Goal: Communication & Community: Ask a question

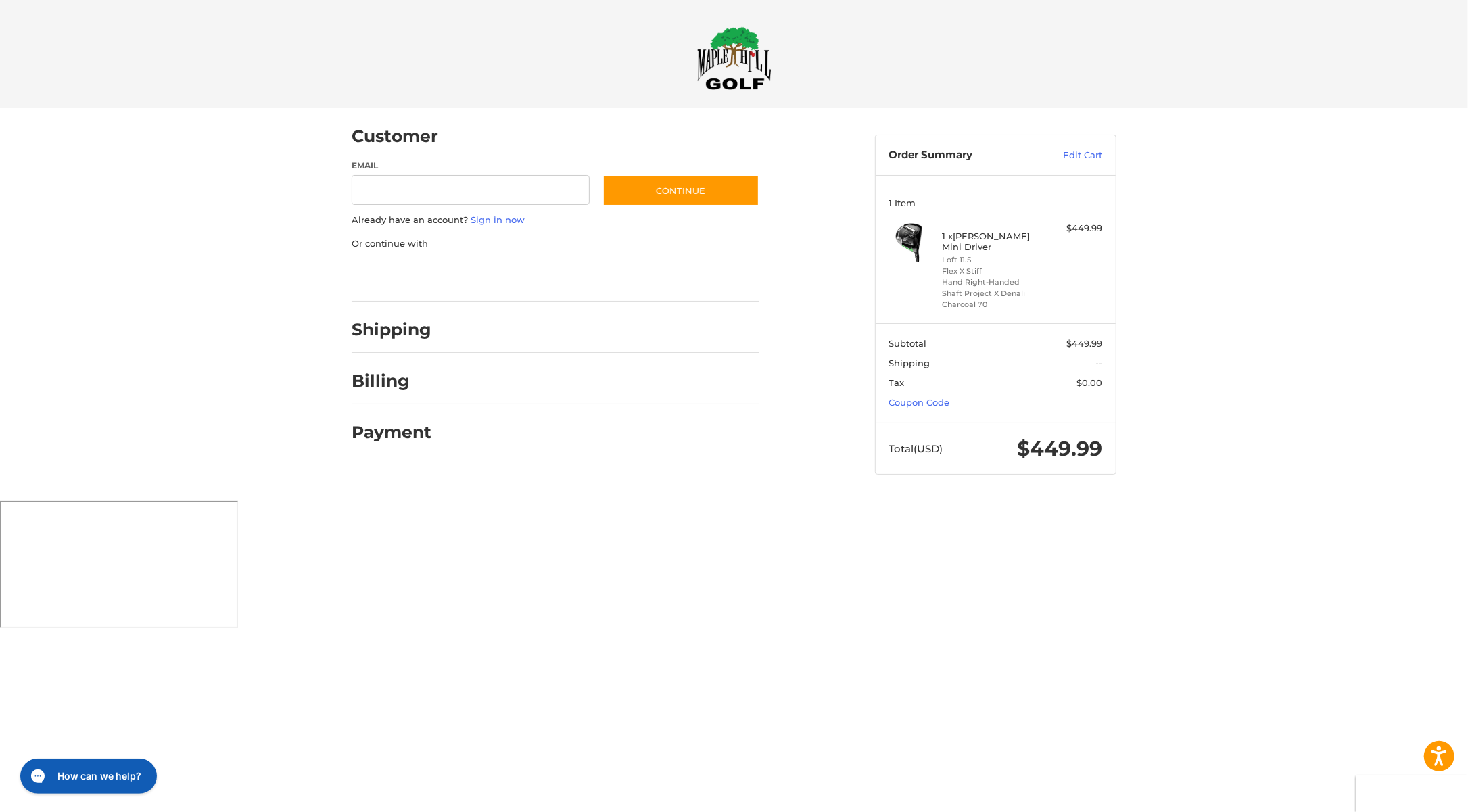
click at [1258, 502] on html "Press Alt+1 for screen-reader mode, Alt+0 to cancel Accessibility Screen-Reader…" at bounding box center [734, 315] width 1468 height 630
click at [96, 773] on h1 "How can we help?" at bounding box center [100, 775] width 92 height 15
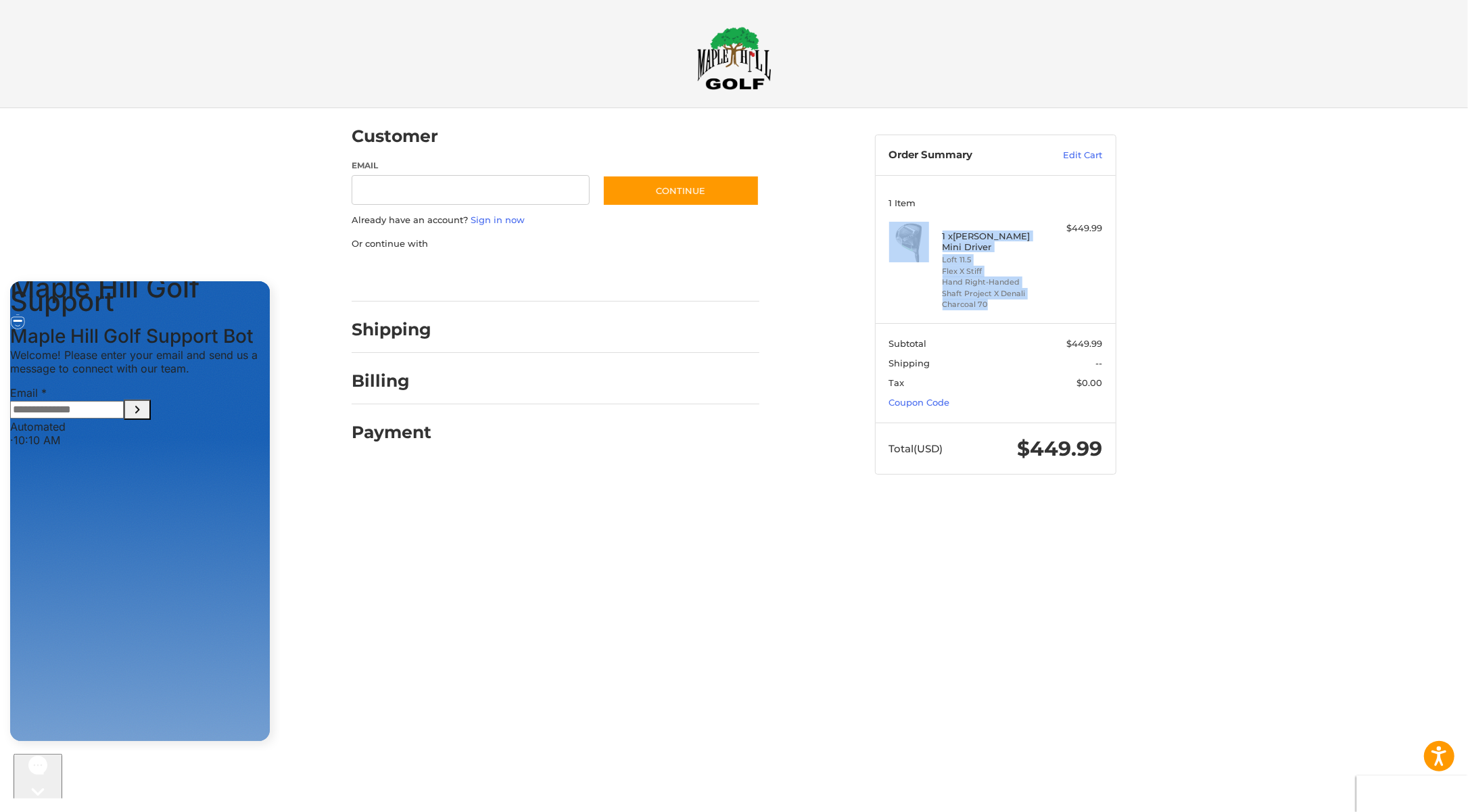
drag, startPoint x: 989, startPoint y: 306, endPoint x: 937, endPoint y: 236, distance: 87.2
click at [937, 236] on div "1 x [PERSON_NAME] Mini Driver Loft 11.5 Flex X Stiff Hand Right-Handed Shaft Pr…" at bounding box center [996, 265] width 214 height 88
copy div "1 x [PERSON_NAME] Mini Driver Loft 11.5 Flex X Stiff Hand Right-Handed Shaft Pr…"
click at [989, 501] on html "Accessibility Screen-Reader Guide, Feedback, and Issue Reporting | New window C…" at bounding box center [734, 250] width 1468 height 501
click at [124, 418] on input "Email" at bounding box center [67, 409] width 114 height 17
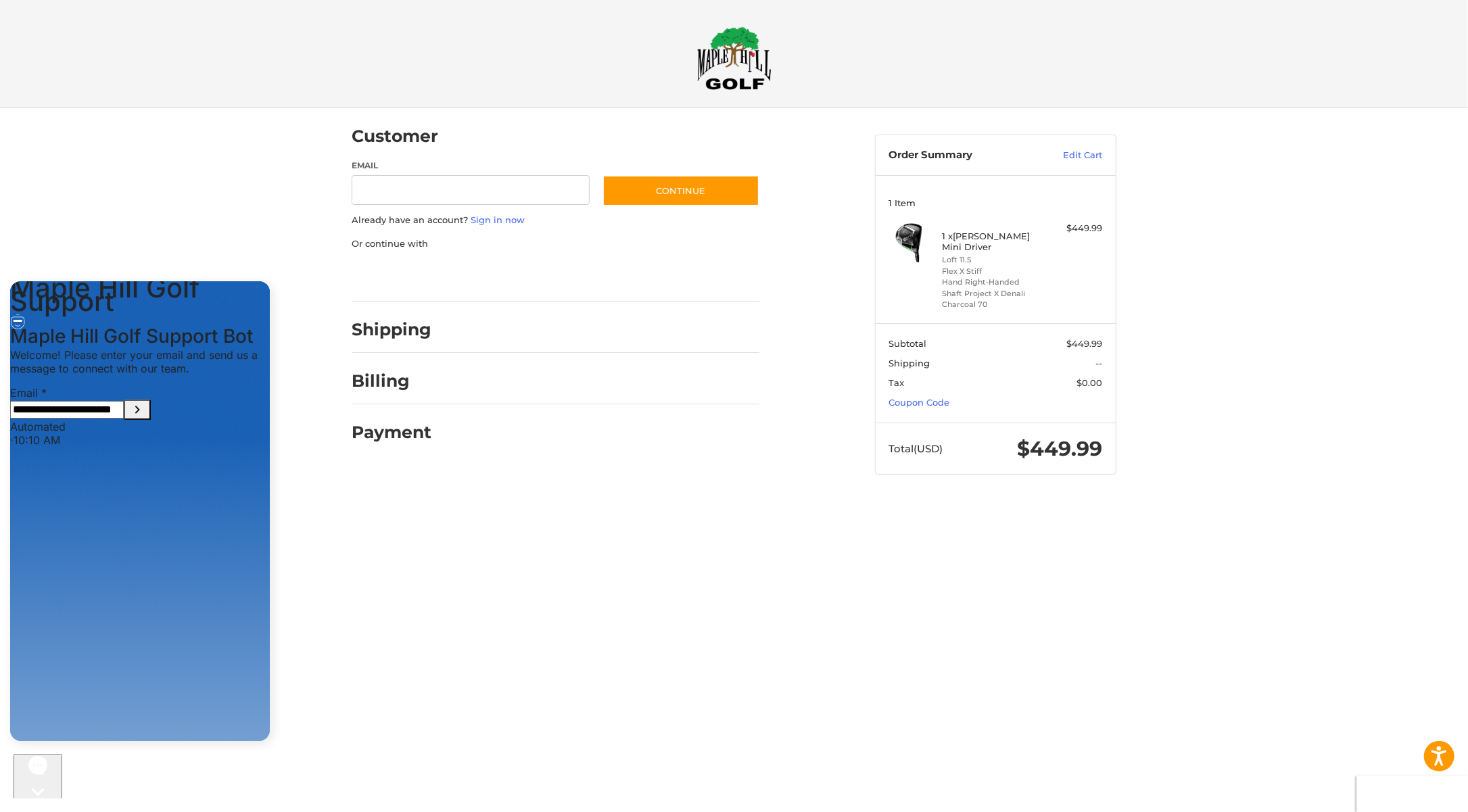
type input "**********"
click at [145, 417] on icon "Submit Email" at bounding box center [137, 409] width 17 height 17
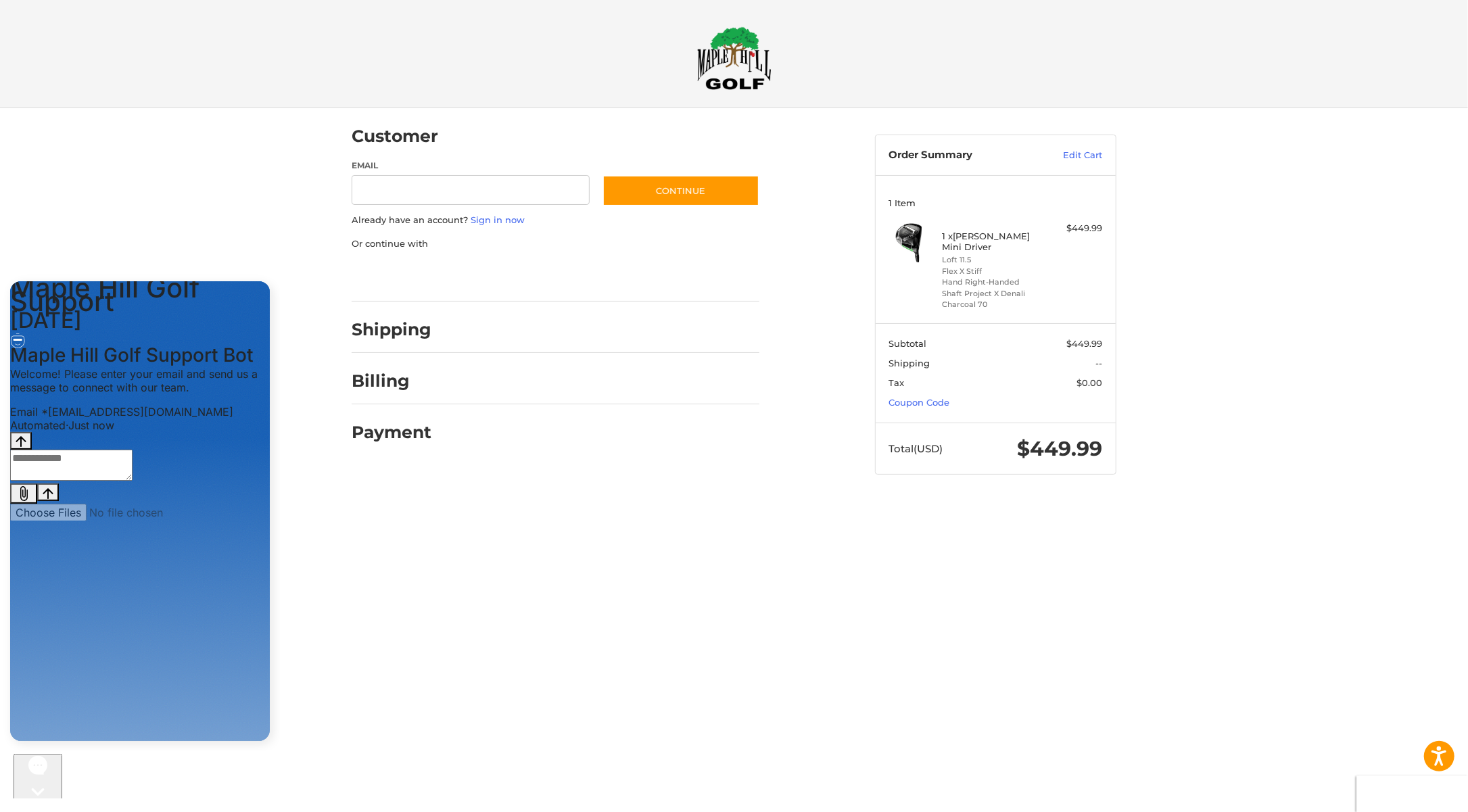
click at [100, 480] on textarea "live chat message input" at bounding box center [71, 464] width 122 height 31
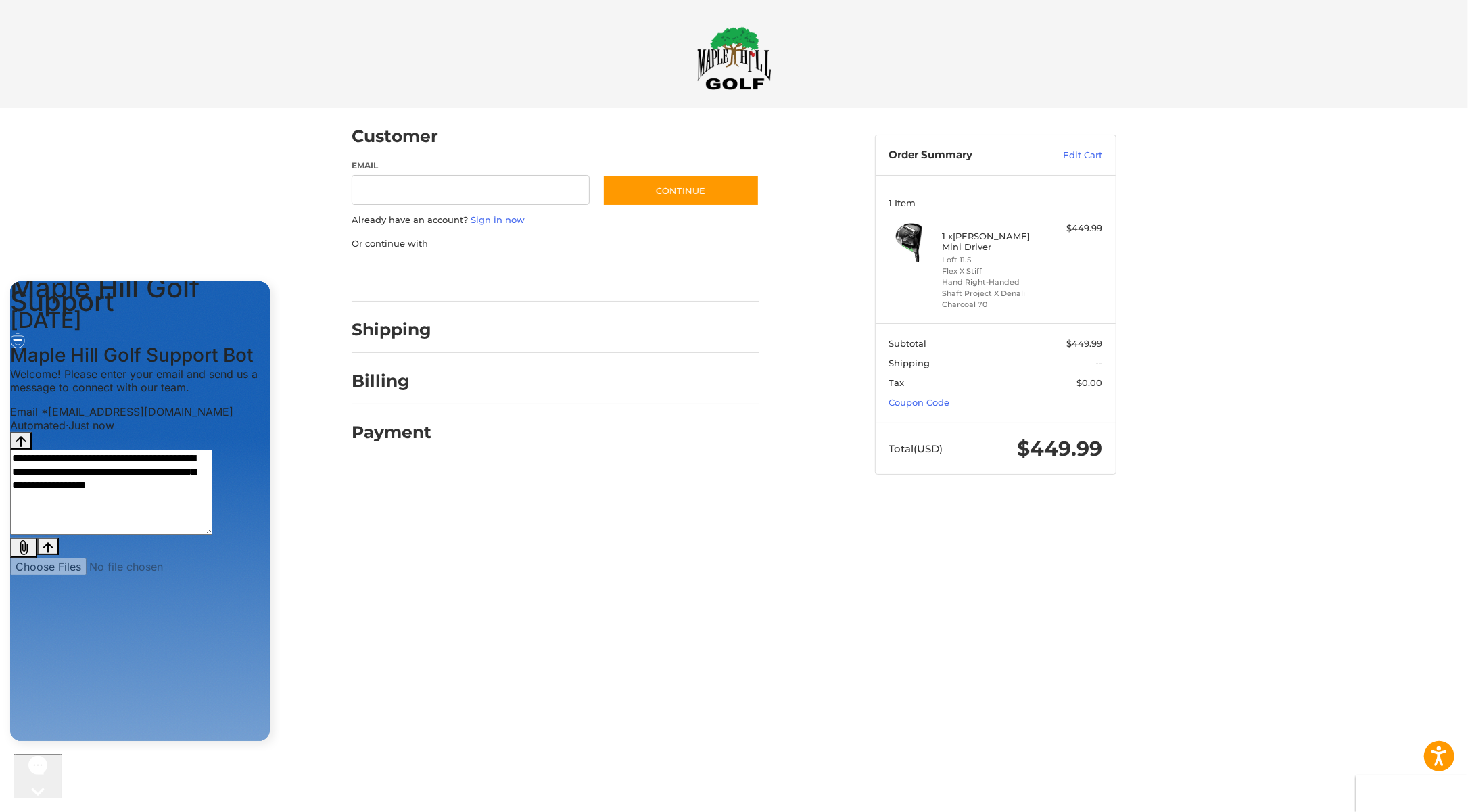
paste textarea "**********"
type textarea "**********"
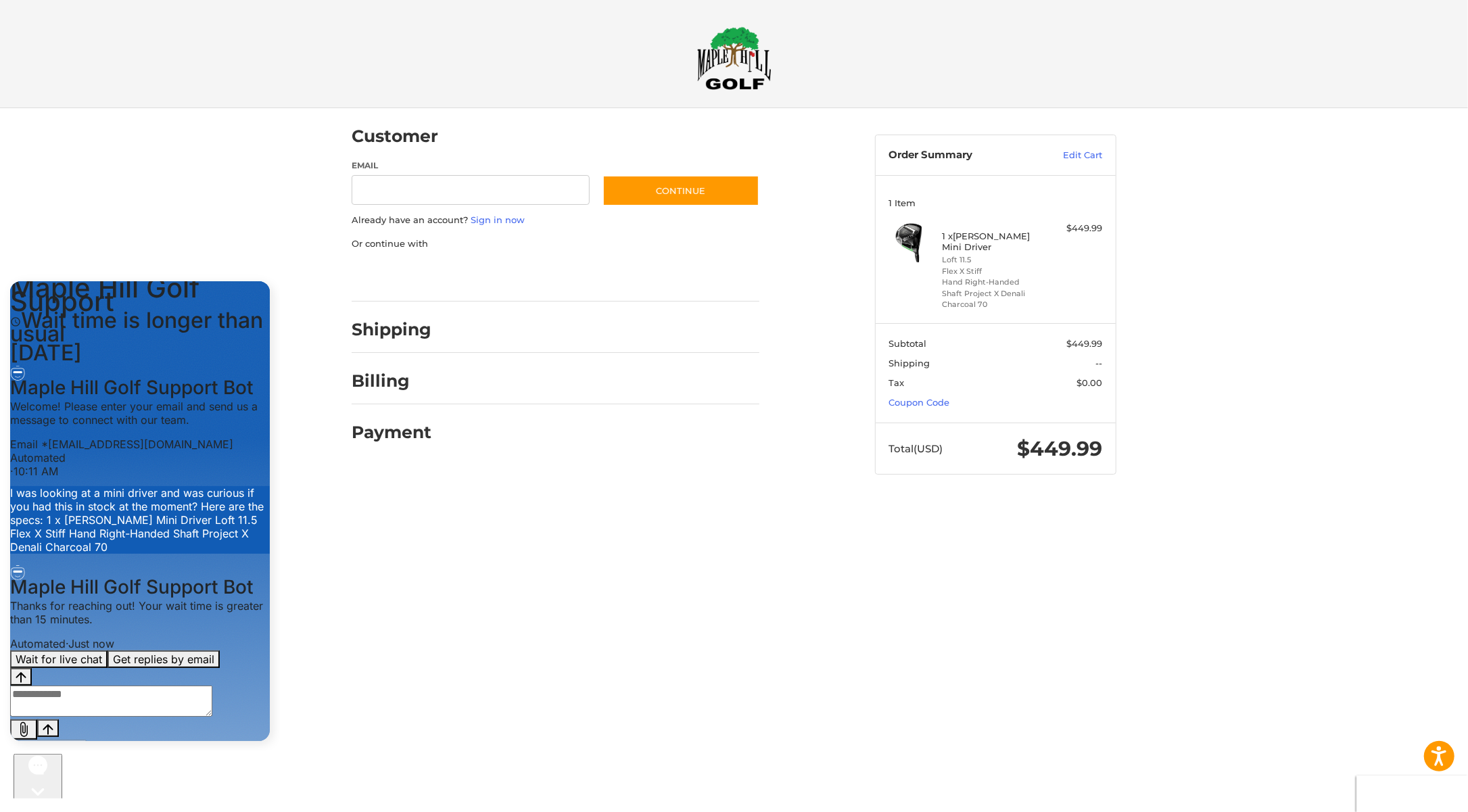
scroll to position [131, 0]
click at [73, 662] on button "Wait for live chat" at bounding box center [58, 658] width 97 height 17
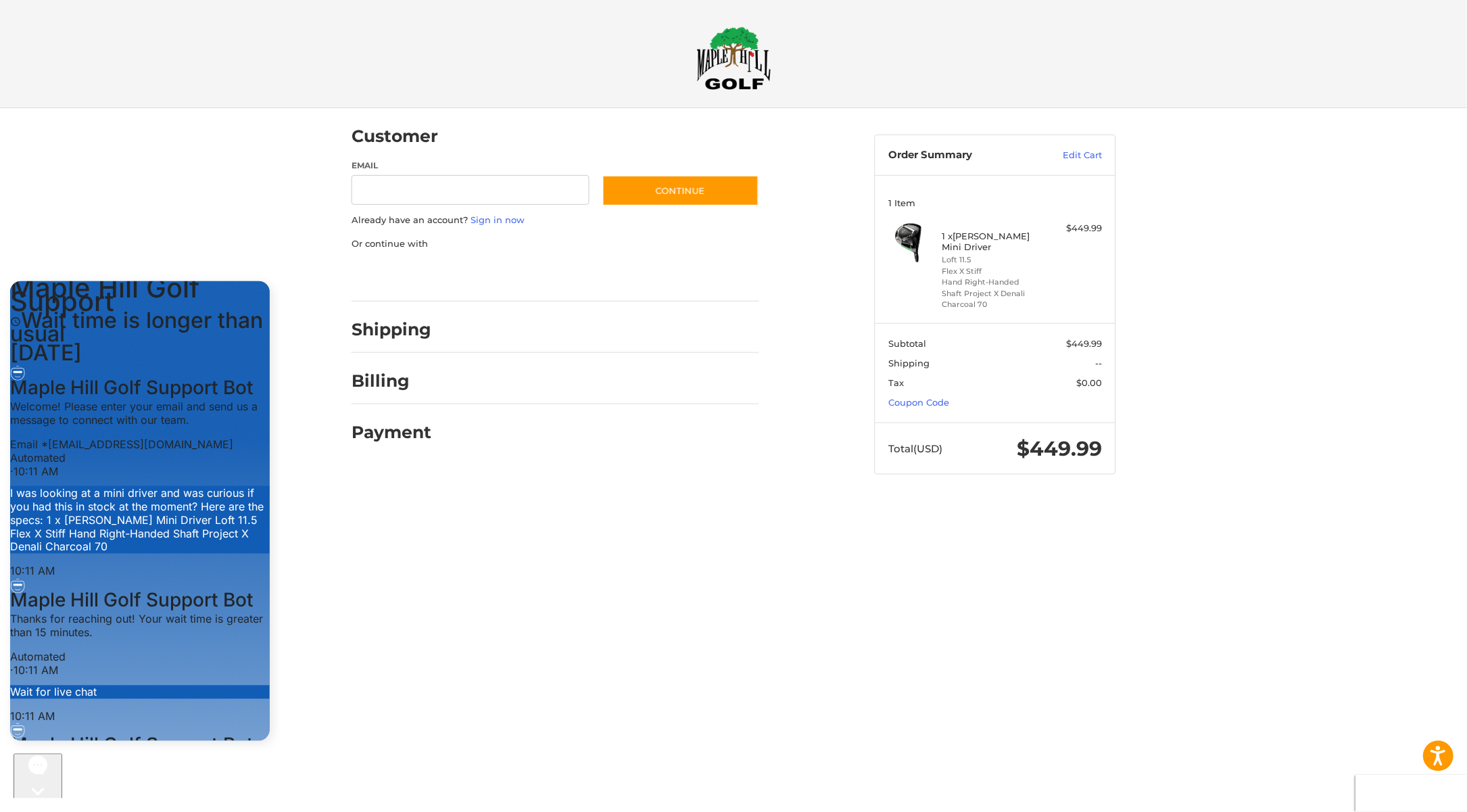
scroll to position [233, 0]
click at [611, 501] on html "Accessibility Screen-Reader Guide, Feedback, and Issue Reporting | New window C…" at bounding box center [734, 250] width 1468 height 501
click at [471, 501] on html "Accessibility Screen-Reader Guide, Feedback, and Issue Reporting | New window C…" at bounding box center [734, 250] width 1468 height 501
click at [266, 151] on div "Customer Guest Customer Email Subscribe to our newsletter. Continue Already hav…" at bounding box center [734, 304] width 1468 height 393
click at [111, 211] on div "Customer Guest Customer Email Subscribe to our newsletter. Continue Already hav…" at bounding box center [733, 304] width 1467 height 393
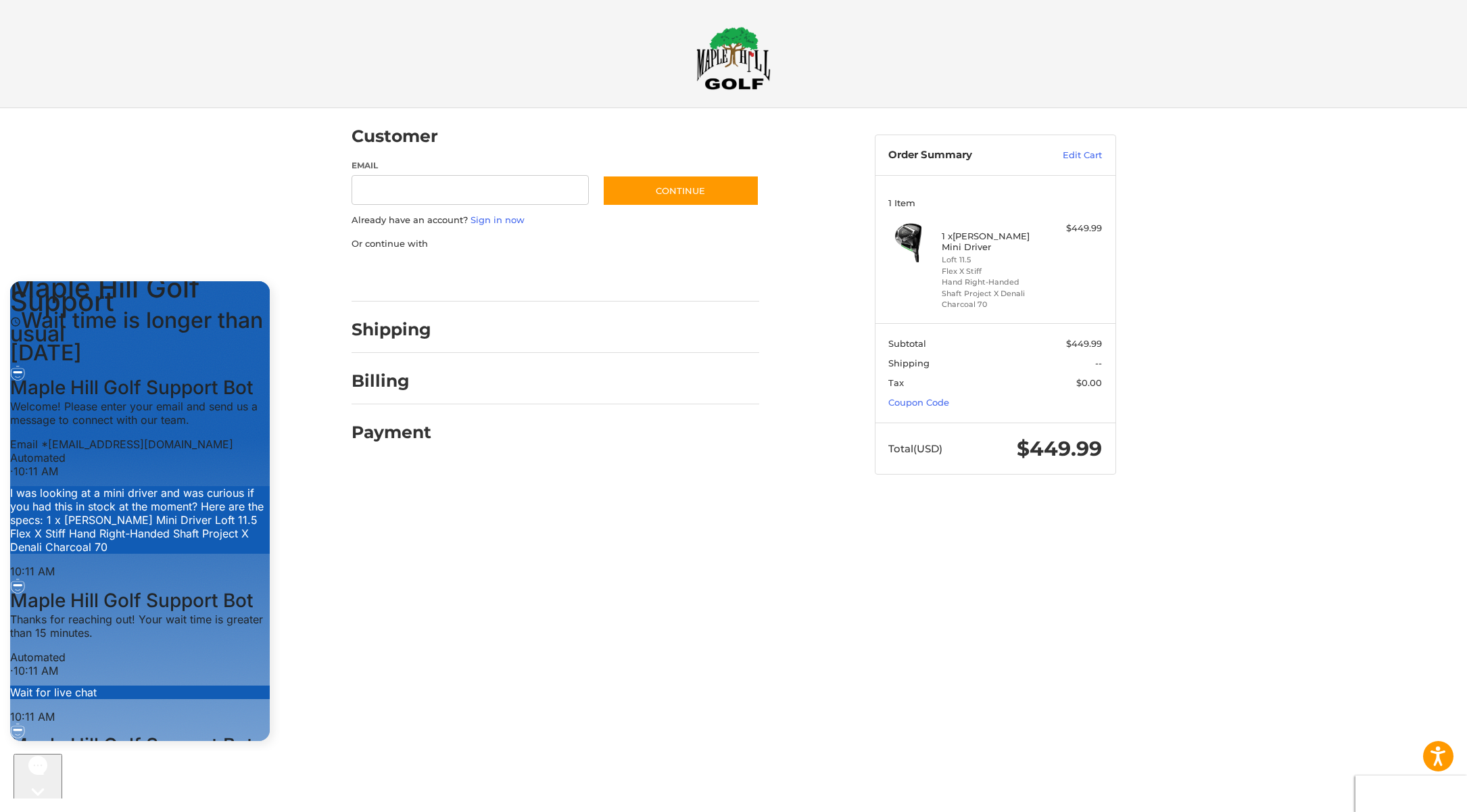
click at [165, 501] on html "Accessibility Screen-Reader Guide, Feedback, and Issue Reporting | New window C…" at bounding box center [733, 250] width 1467 height 501
click at [8, 167] on div "Customer Guest Customer Email Subscribe to our newsletter. Continue Already hav…" at bounding box center [733, 304] width 1467 height 393
click at [86, 178] on div "Customer Guest Customer Email Subscribe to our newsletter. Continue Already hav…" at bounding box center [733, 304] width 1467 height 393
click at [83, 62] on header "Checkout" at bounding box center [733, 54] width 1467 height 108
click at [44, 808] on icon "Close gorgias live chat" at bounding box center [37, 815] width 14 height 14
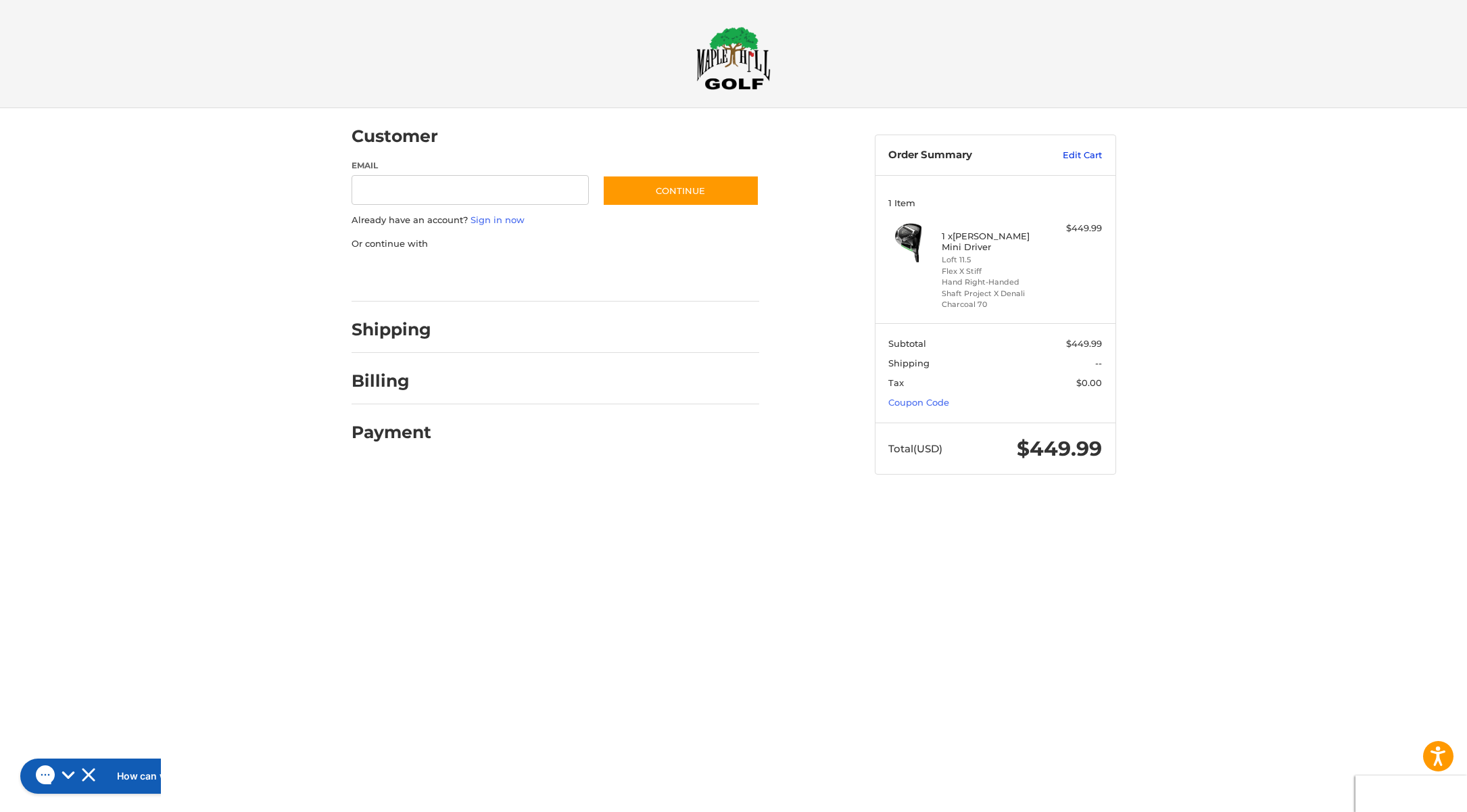
click at [1069, 151] on link "Edit Cart" at bounding box center [1068, 155] width 68 height 14
